Goal: Task Accomplishment & Management: Complete application form

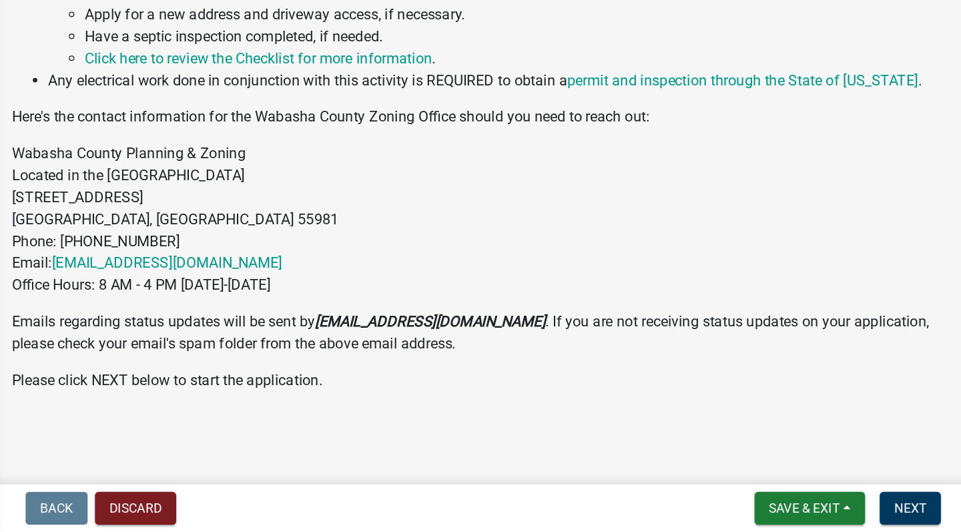
scroll to position [537, 0]
click at [901, 509] on span "Next" at bounding box center [912, 514] width 23 height 11
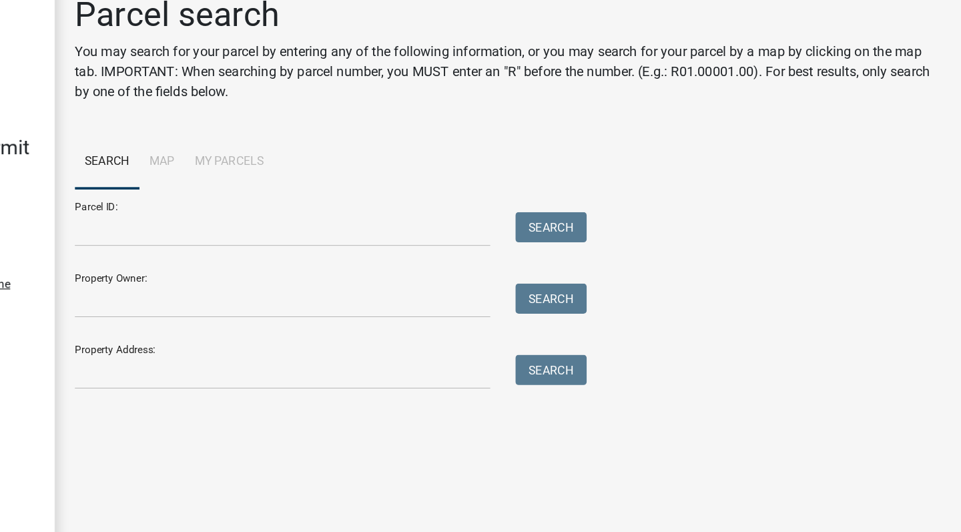
scroll to position [0, 0]
click at [308, 128] on li "Map" at bounding box center [326, 149] width 36 height 43
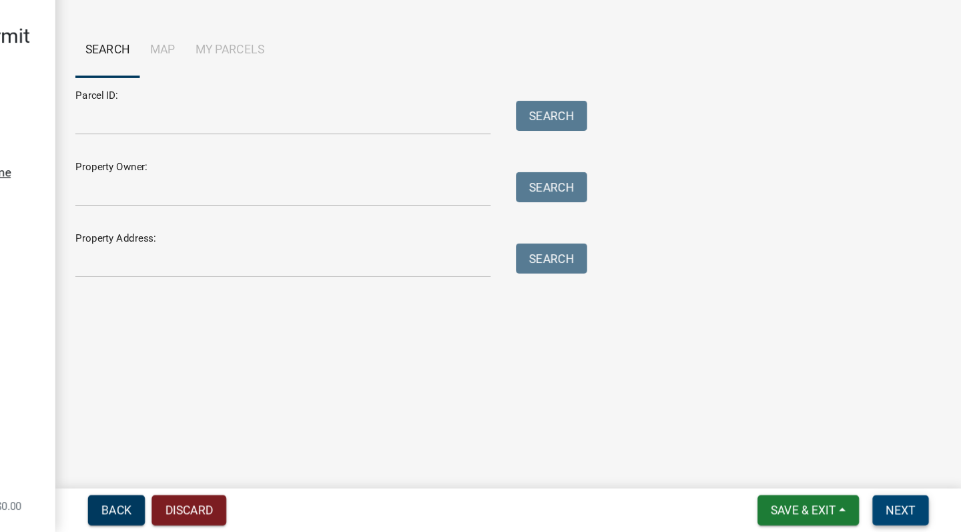
click at [891, 503] on button "Next" at bounding box center [913, 515] width 45 height 24
click at [256, 342] on span "Getting Parcel Geometry" at bounding box center [314, 348] width 117 height 13
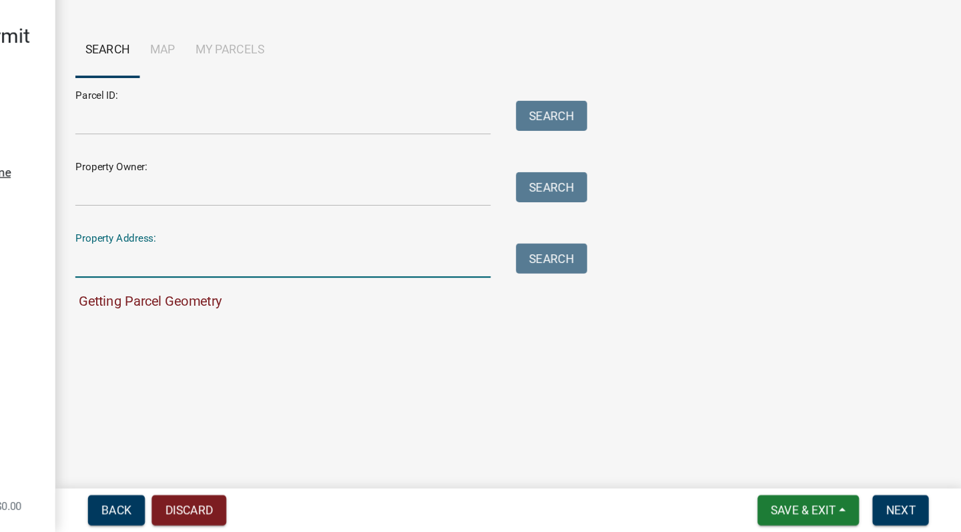
click at [256, 302] on input "Property Address:" at bounding box center [421, 315] width 330 height 27
type input "[STREET_ADDRESS]"
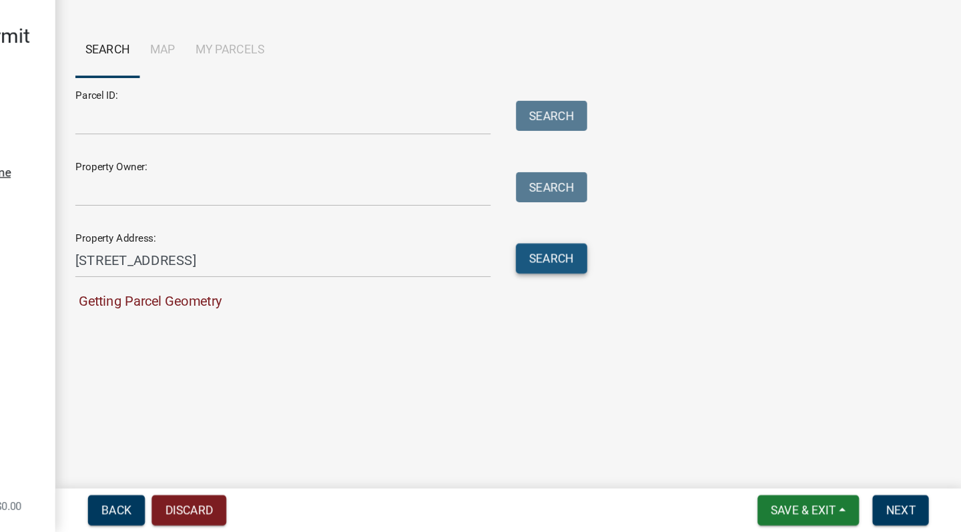
click at [607, 302] on button "Search" at bounding box center [635, 314] width 57 height 24
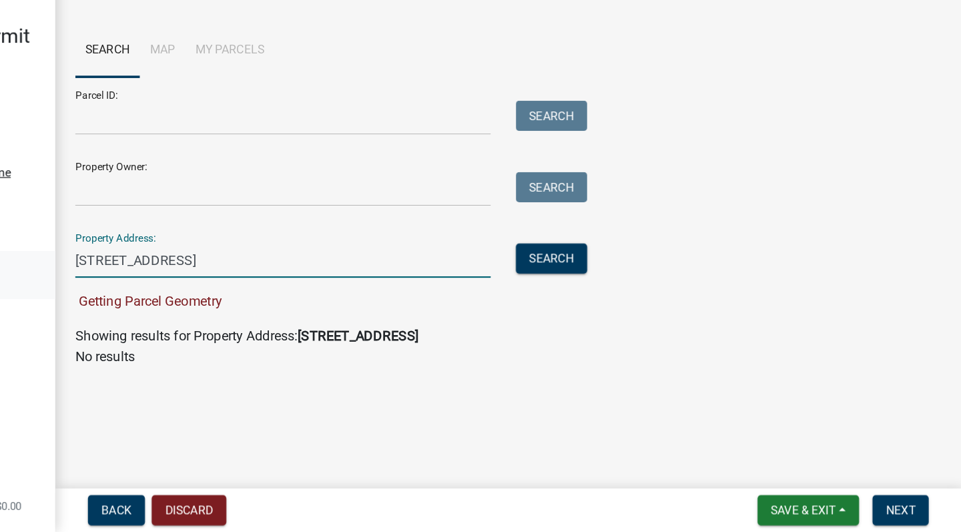
drag, startPoint x: 242, startPoint y: 210, endPoint x: 27, endPoint y: 215, distance: 215.7
click at [27, 215] on div "Building & Land Use Permit Application 25-250-PENDING463414 View Summary Notes …" at bounding box center [480, 266] width 961 height 532
drag, startPoint x: 232, startPoint y: 206, endPoint x: 59, endPoint y: 211, distance: 173.0
click at [256, 302] on input "[STREET_ADDRESS]" at bounding box center [421, 315] width 330 height 27
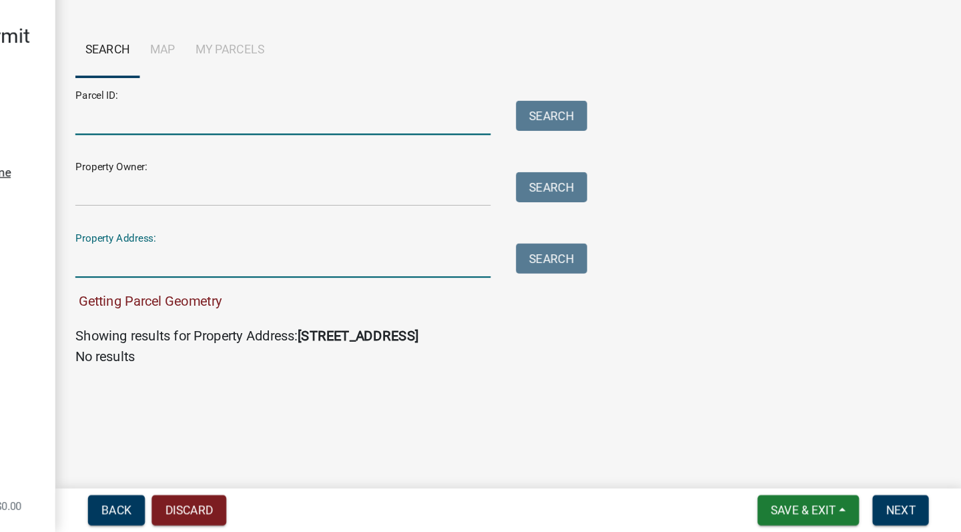
click at [256, 189] on input "Parcel ID:" at bounding box center [421, 202] width 330 height 27
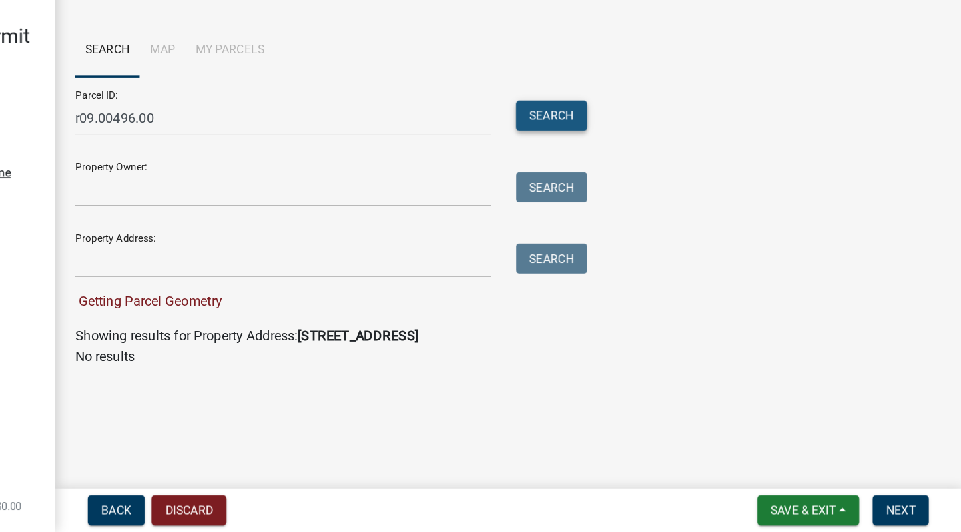
click at [607, 189] on button "Search" at bounding box center [635, 201] width 57 height 24
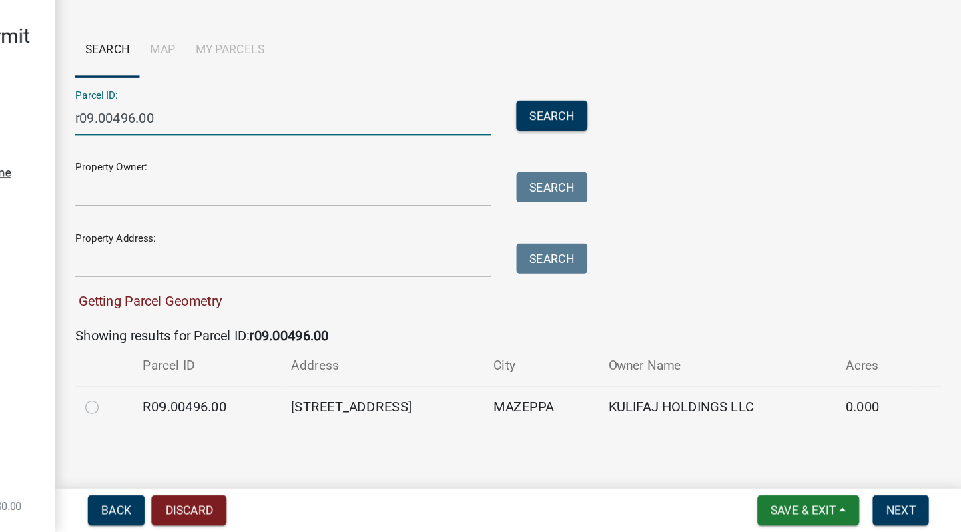
drag, startPoint x: 130, startPoint y: 91, endPoint x: 77, endPoint y: 94, distance: 52.8
click at [256, 189] on input "r09.00496.00" at bounding box center [421, 202] width 330 height 27
type input "r09.00287.00"
click at [607, 189] on button "Search" at bounding box center [635, 201] width 57 height 24
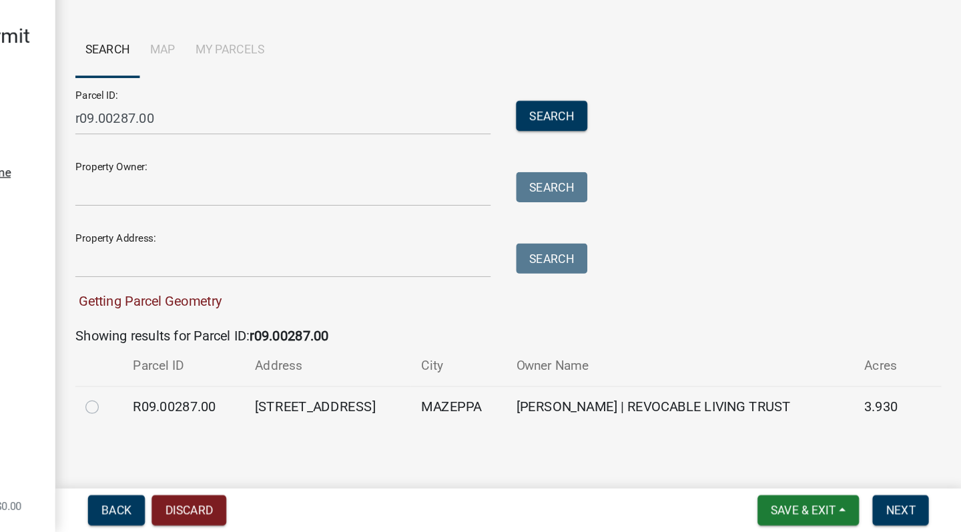
click at [280, 425] on label at bounding box center [280, 425] width 0 height 0
click at [280, 425] on input "radio" at bounding box center [284, 429] width 9 height 9
radio input "true"
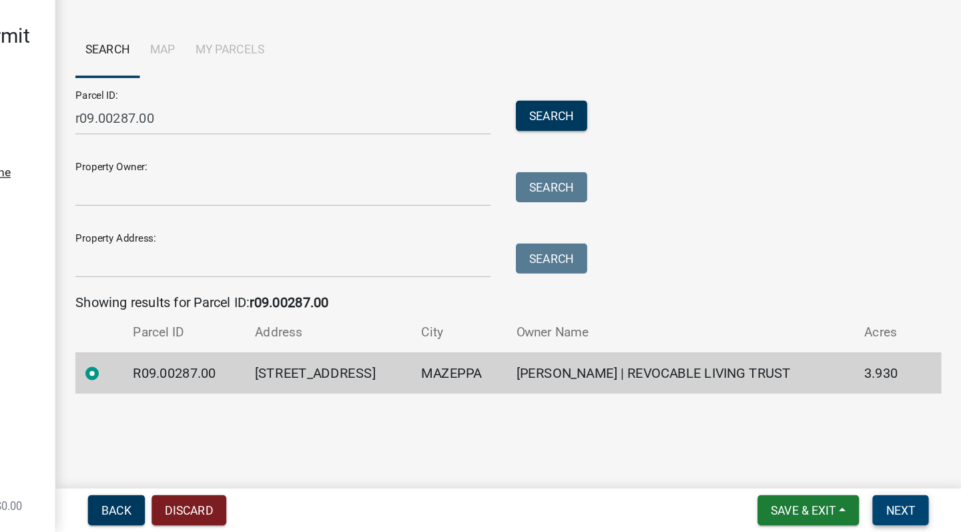
click at [901, 509] on span "Next" at bounding box center [912, 514] width 23 height 11
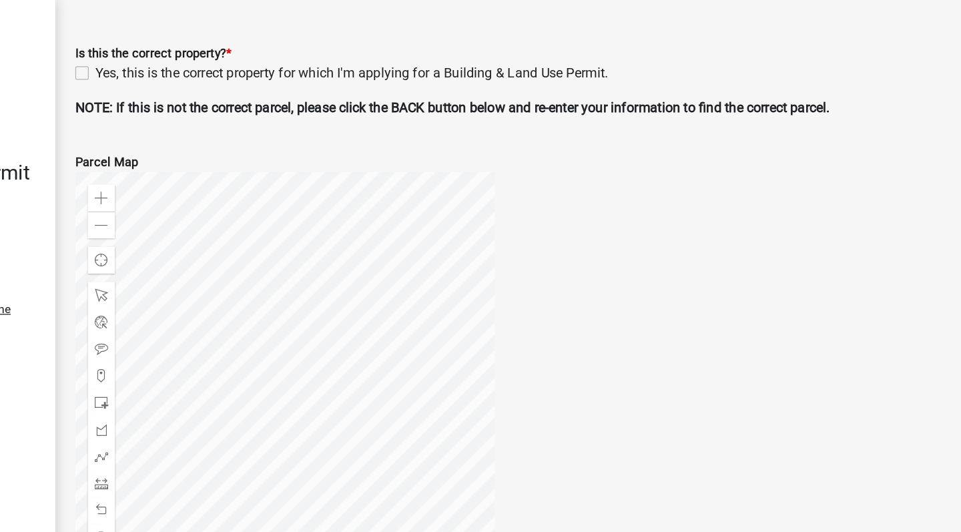
scroll to position [403, 0]
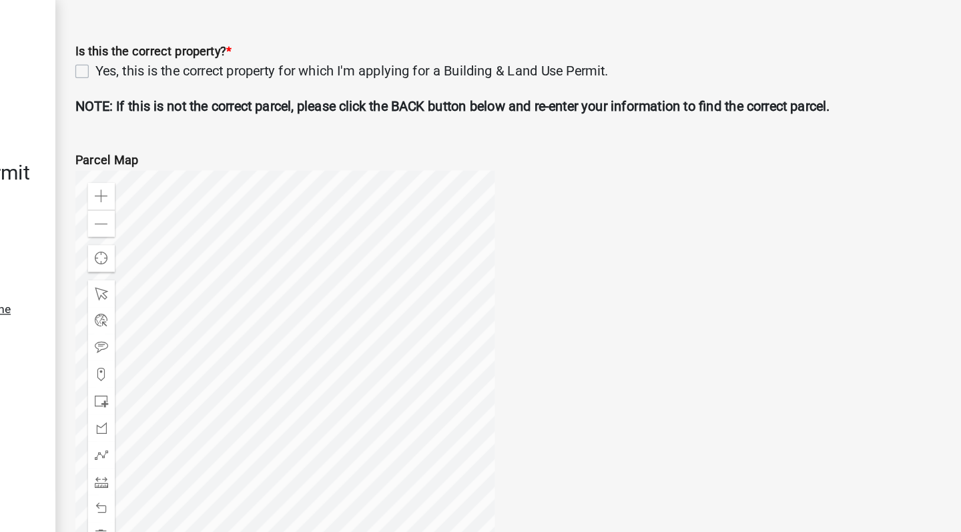
click at [272, 57] on label "Yes, this is the correct property for which I'm applying for a Building & Land …" at bounding box center [476, 57] width 408 height 16
click at [272, 57] on input "Yes, this is the correct property for which I'm applying for a Building & Land …" at bounding box center [276, 53] width 9 height 9
checkbox input "true"
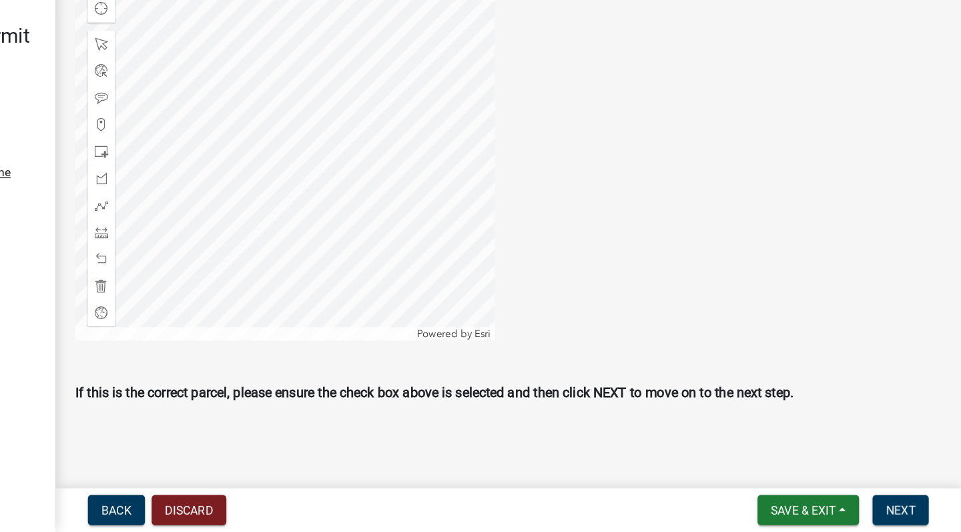
scroll to position [0, 0]
click at [901, 509] on span "Next" at bounding box center [912, 514] width 23 height 11
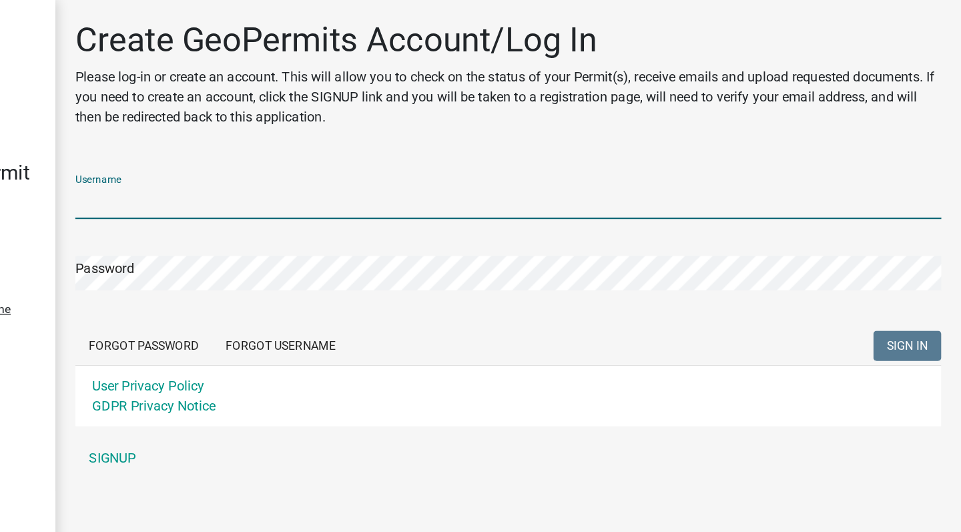
click at [256, 159] on input "Username" at bounding box center [600, 160] width 689 height 27
click at [256, 206] on div "Password" at bounding box center [600, 208] width 689 height 46
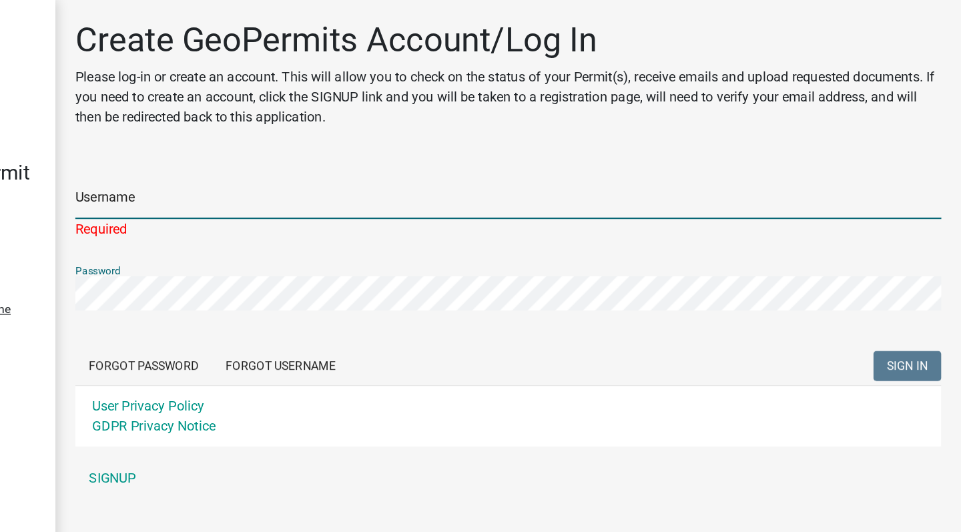
click at [256, 158] on input "Username" at bounding box center [600, 160] width 689 height 27
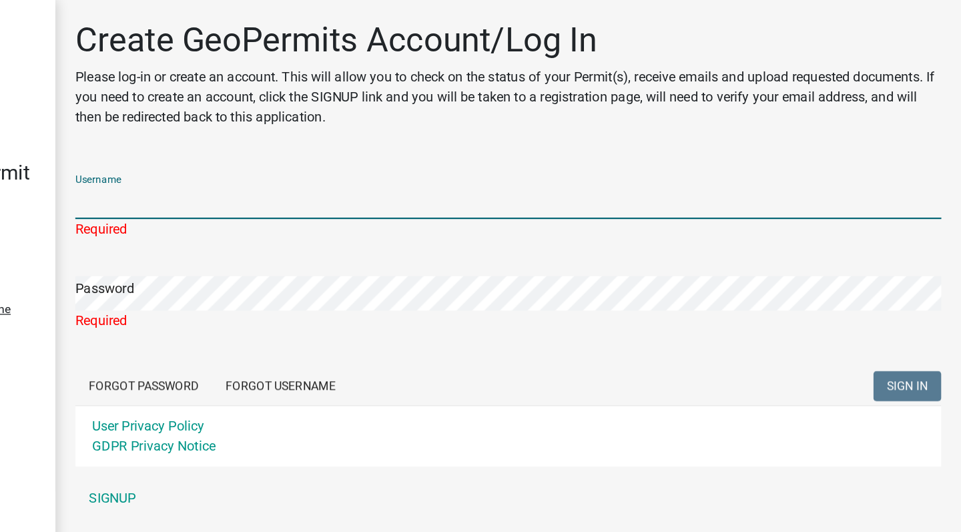
type input "mhrlt"
click at [891, 295] on button "SIGN IN" at bounding box center [918, 307] width 54 height 24
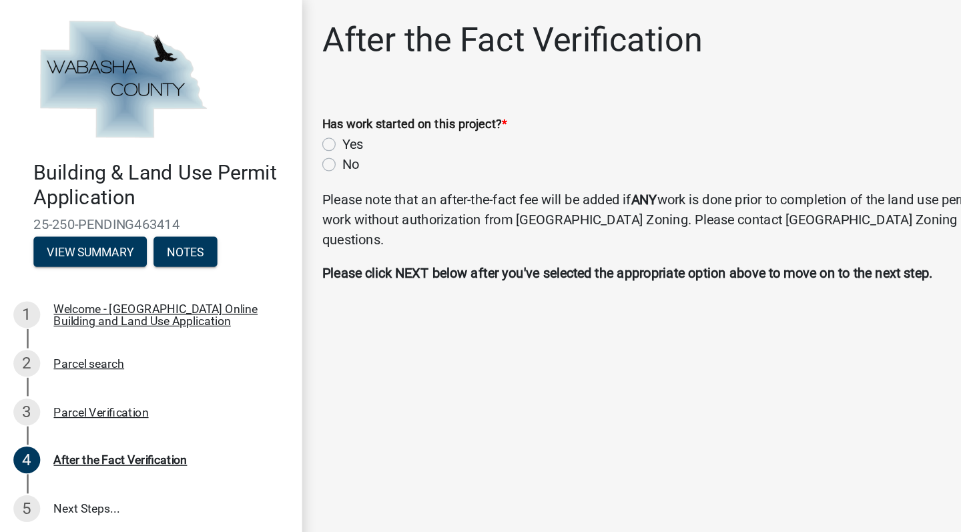
click at [272, 132] on label "No" at bounding box center [278, 131] width 13 height 16
click at [272, 132] on input "No" at bounding box center [276, 127] width 9 height 9
radio input "true"
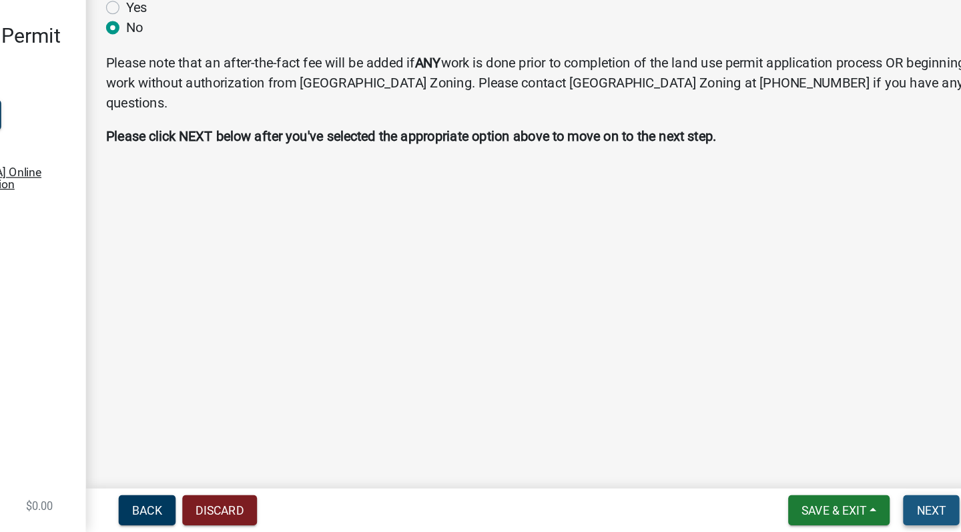
click at [901, 509] on span "Next" at bounding box center [912, 514] width 23 height 11
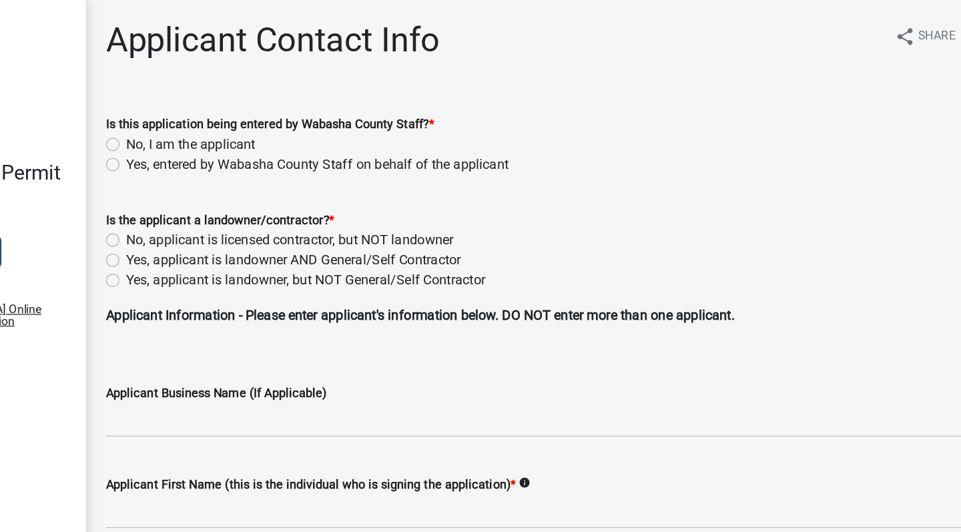
click at [272, 113] on label "No, I am the applicant" at bounding box center [323, 115] width 103 height 16
click at [272, 113] on input "No, I am the applicant" at bounding box center [276, 111] width 9 height 9
radio input "true"
